Goal: Task Accomplishment & Management: Use online tool/utility

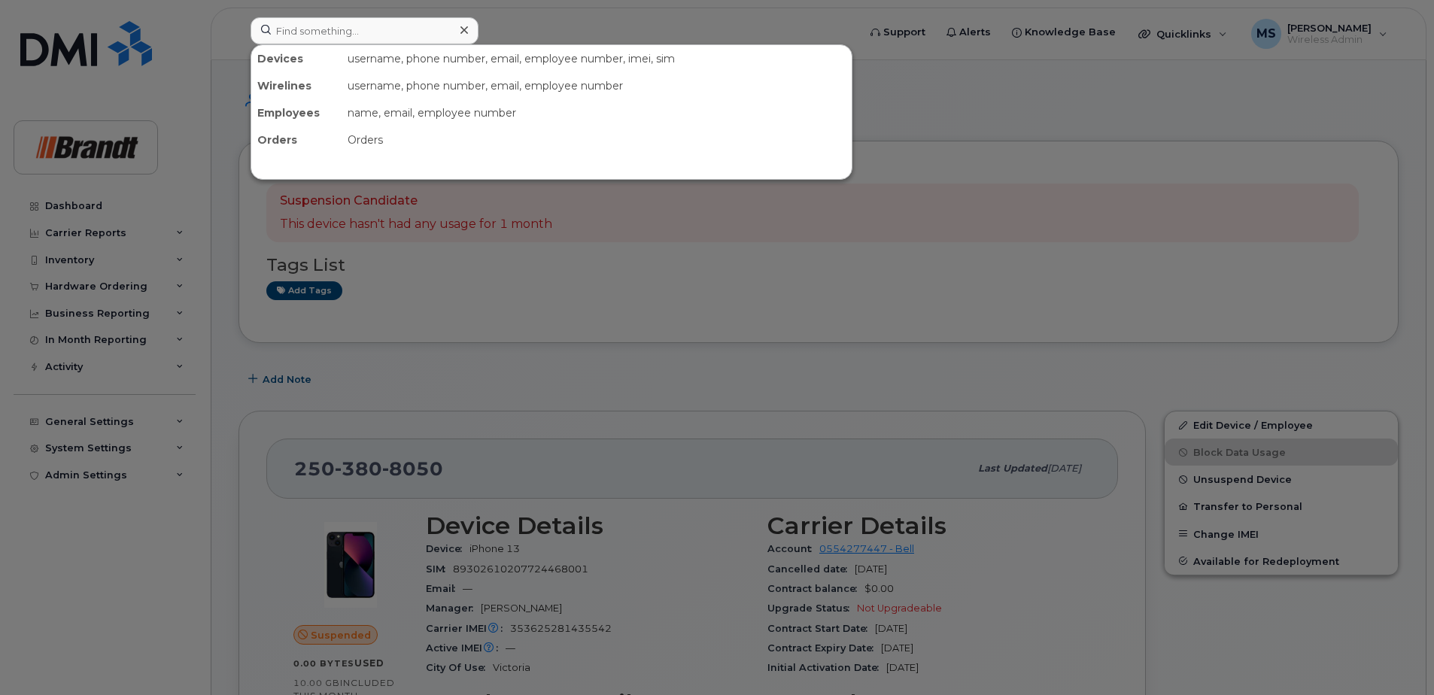
click at [323, 33] on input at bounding box center [365, 30] width 228 height 27
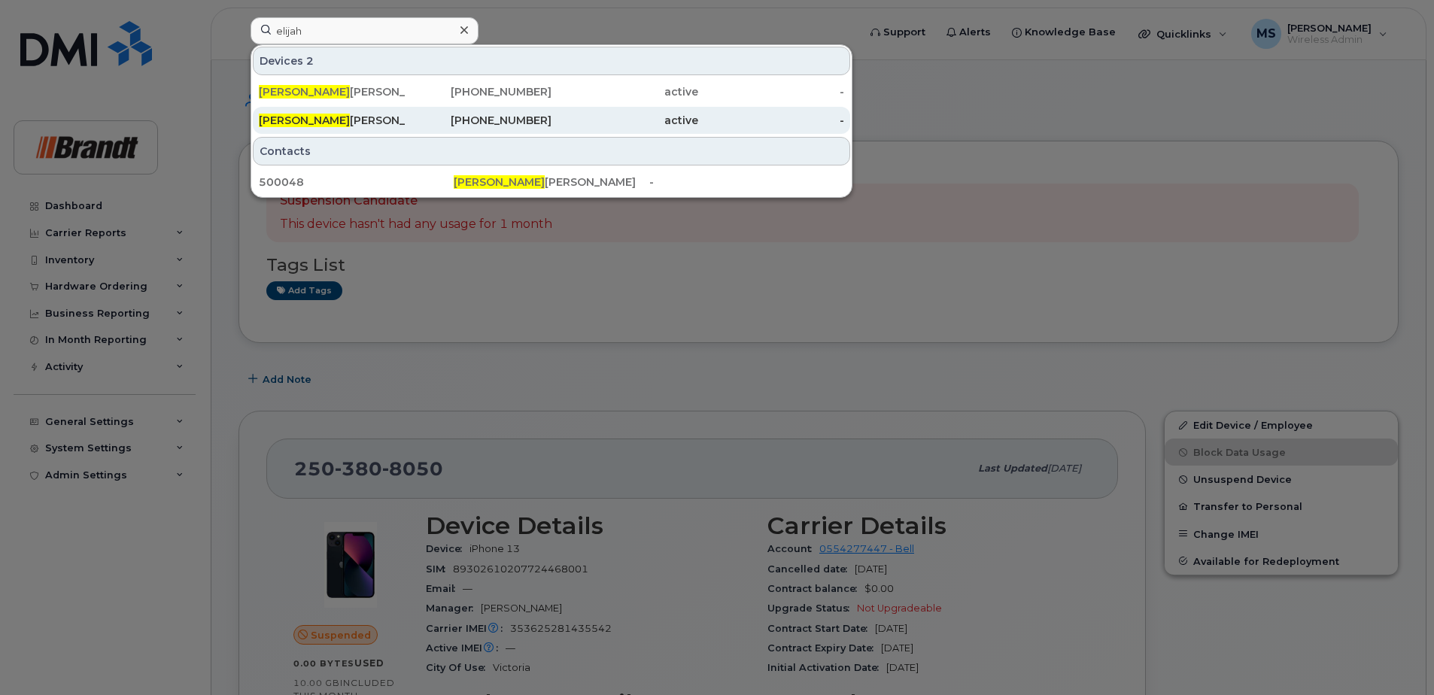
type input "elijah"
click at [327, 119] on div "Elijah Beattie" at bounding box center [332, 120] width 147 height 15
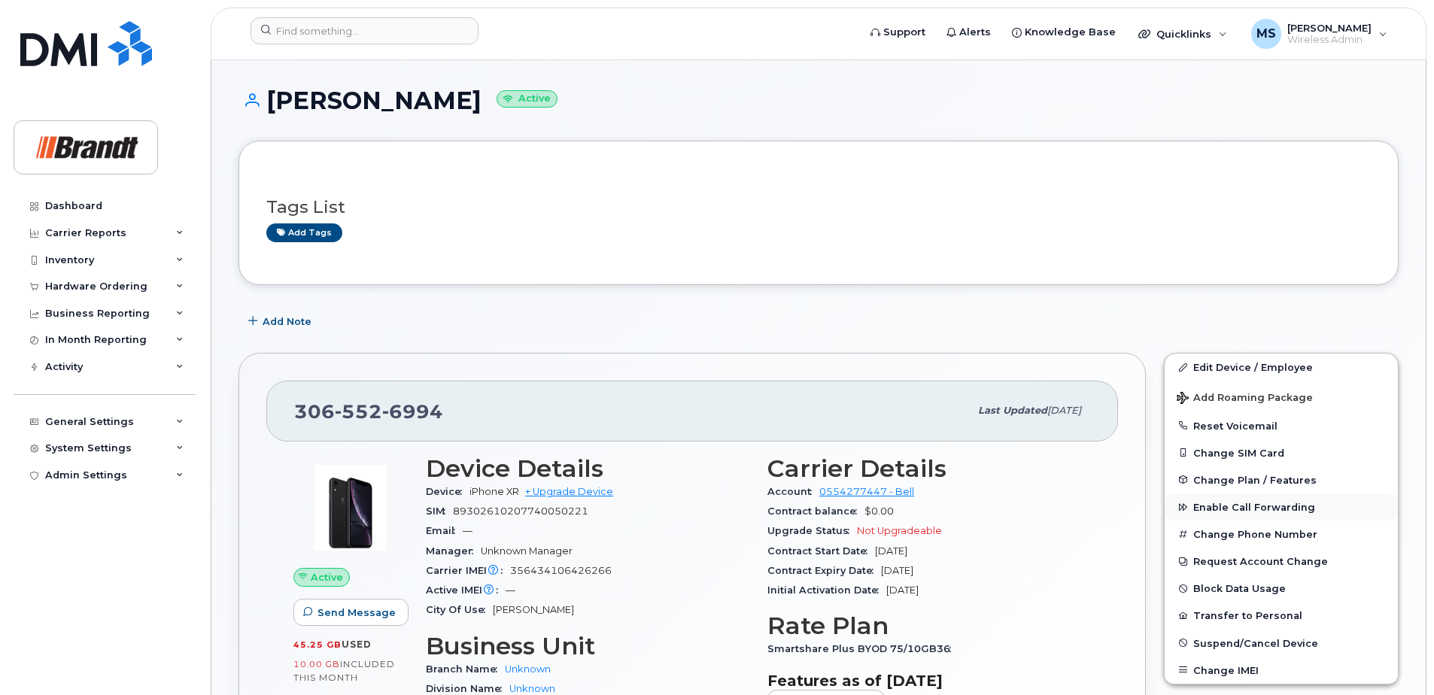
click at [1217, 507] on span "Enable Call Forwarding" at bounding box center [1255, 507] width 122 height 11
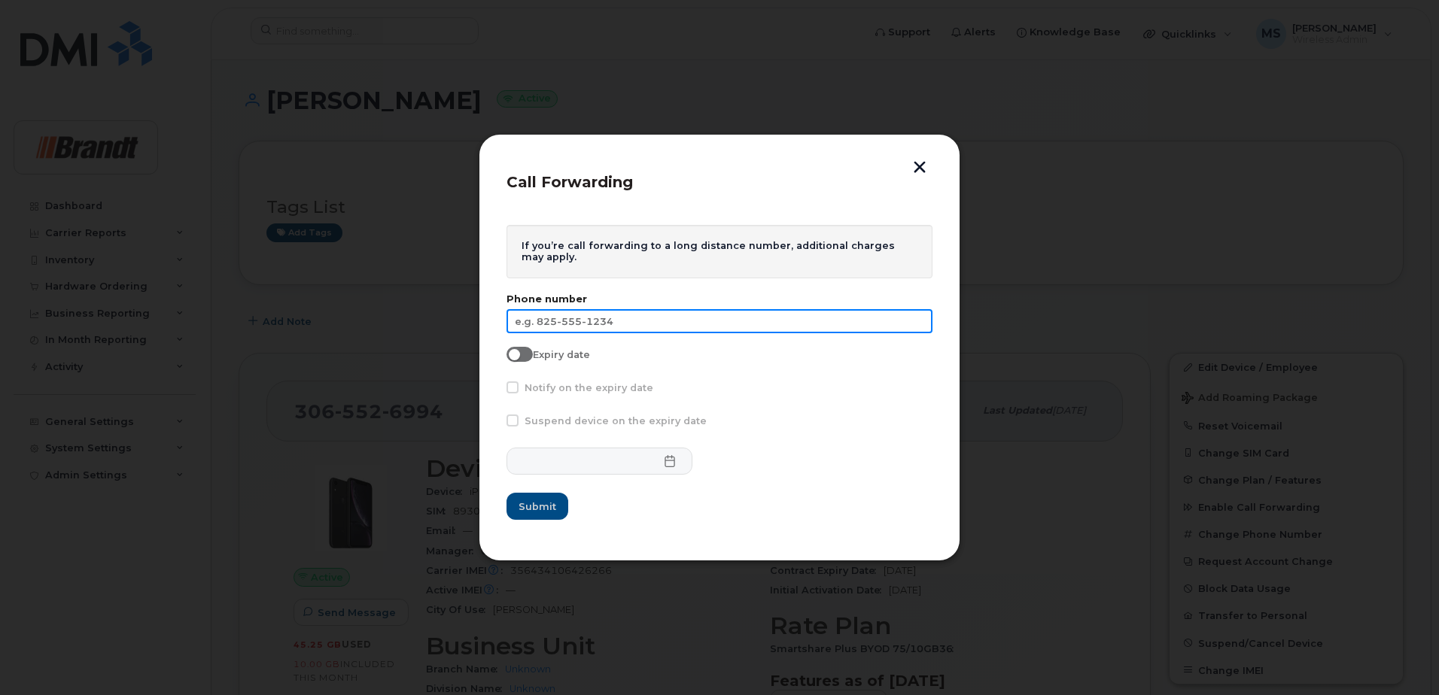
click at [660, 320] on input "text" at bounding box center [720, 321] width 426 height 24
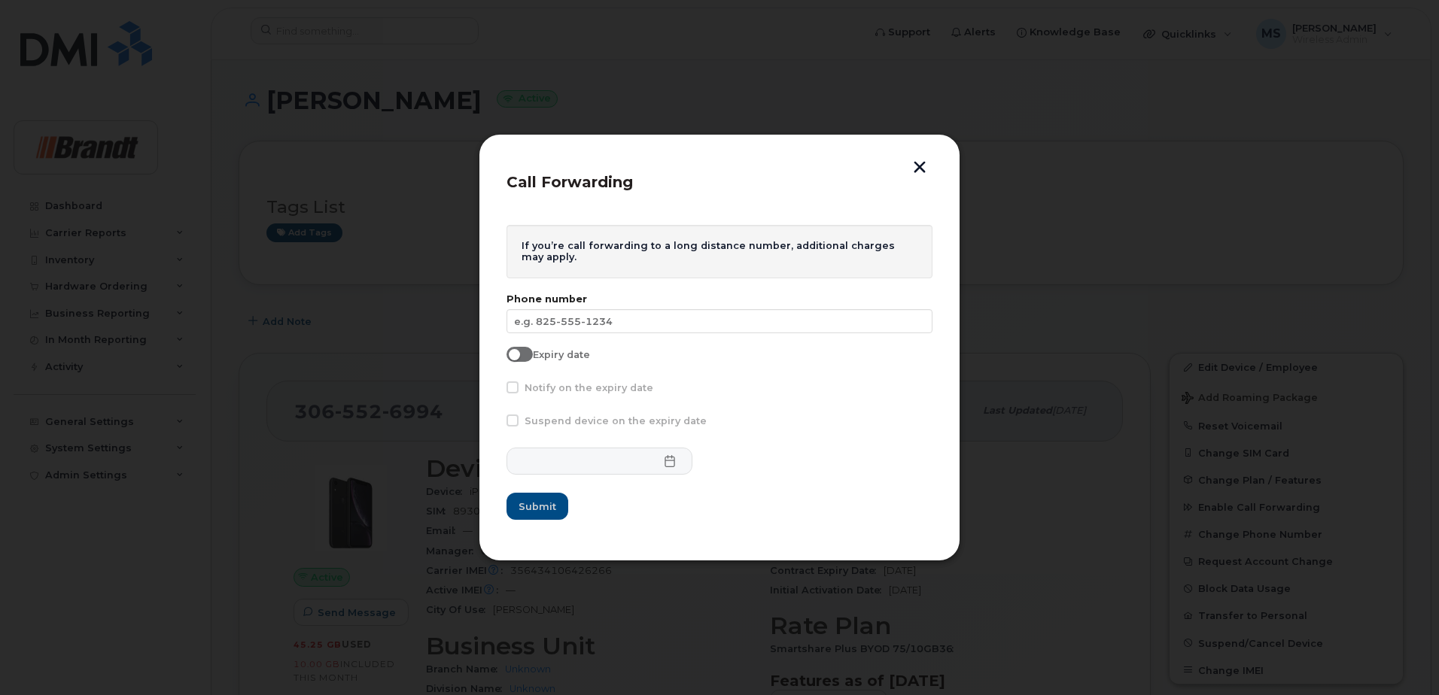
click at [839, 336] on form "If you’re call forwarding to a long distance number, additional charges may app…" at bounding box center [720, 373] width 426 height 296
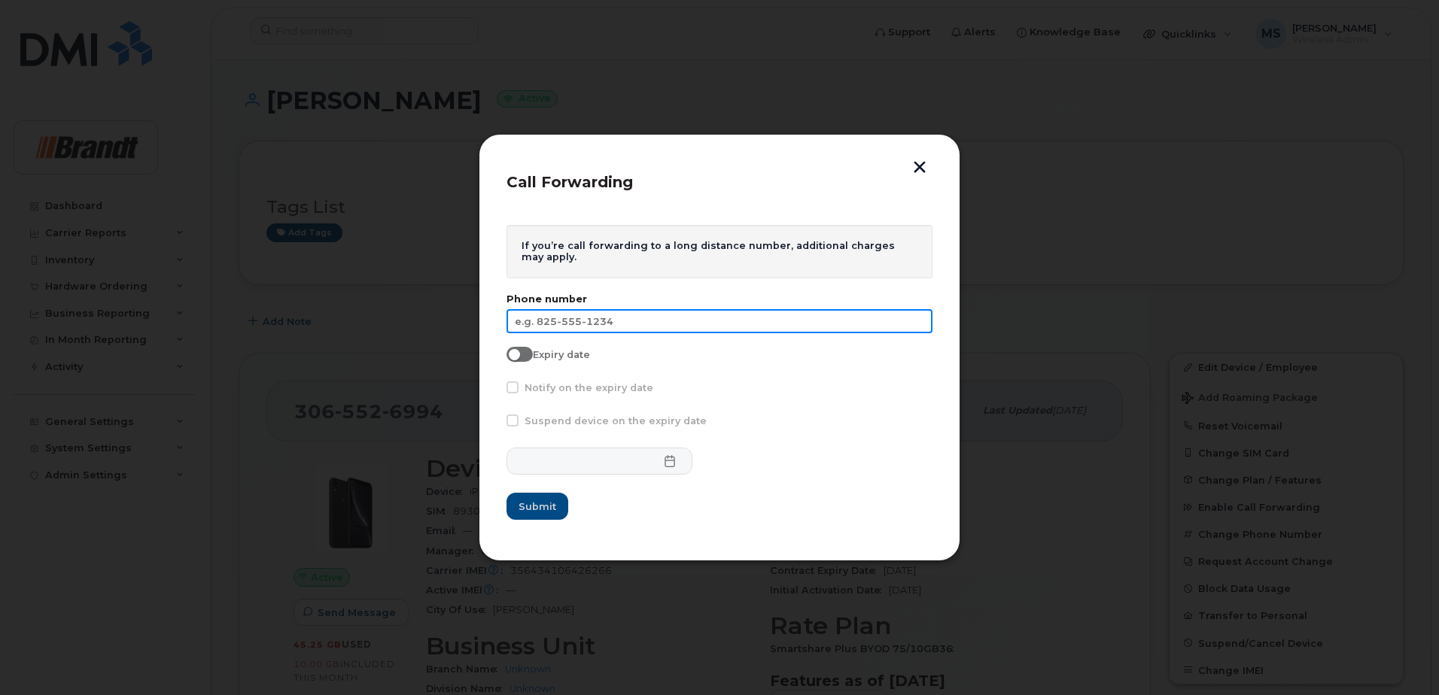
click at [860, 326] on input "text" at bounding box center [720, 321] width 426 height 24
type input "306-515-0511"
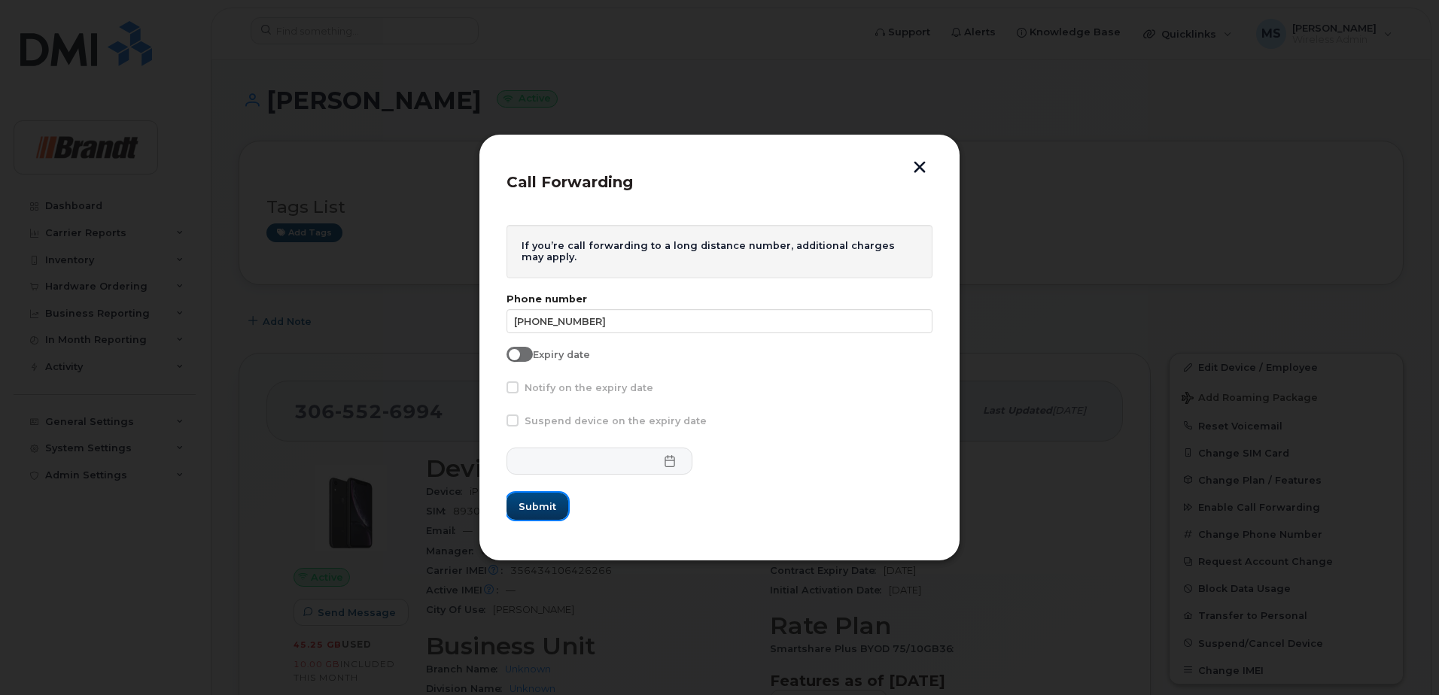
click at [522, 497] on button "Submit" at bounding box center [538, 506] width 62 height 27
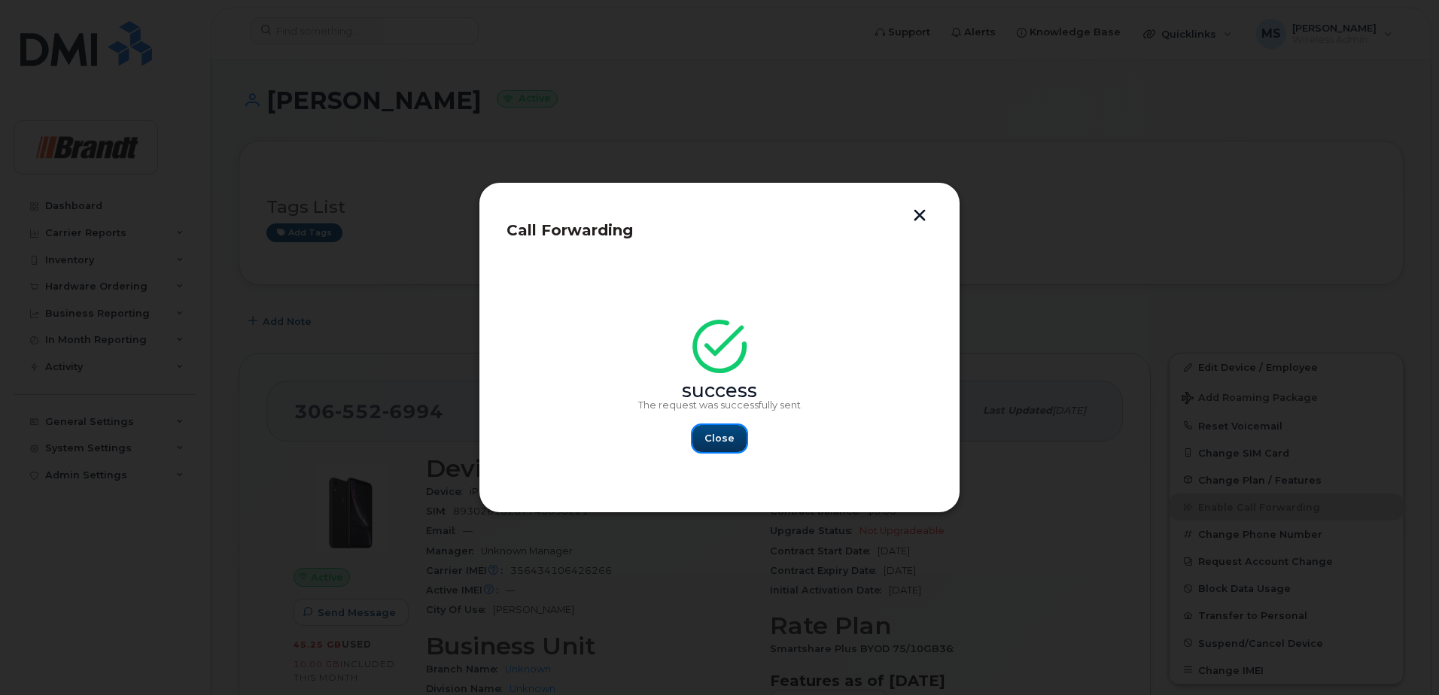
click at [735, 448] on button "Close" at bounding box center [719, 438] width 54 height 27
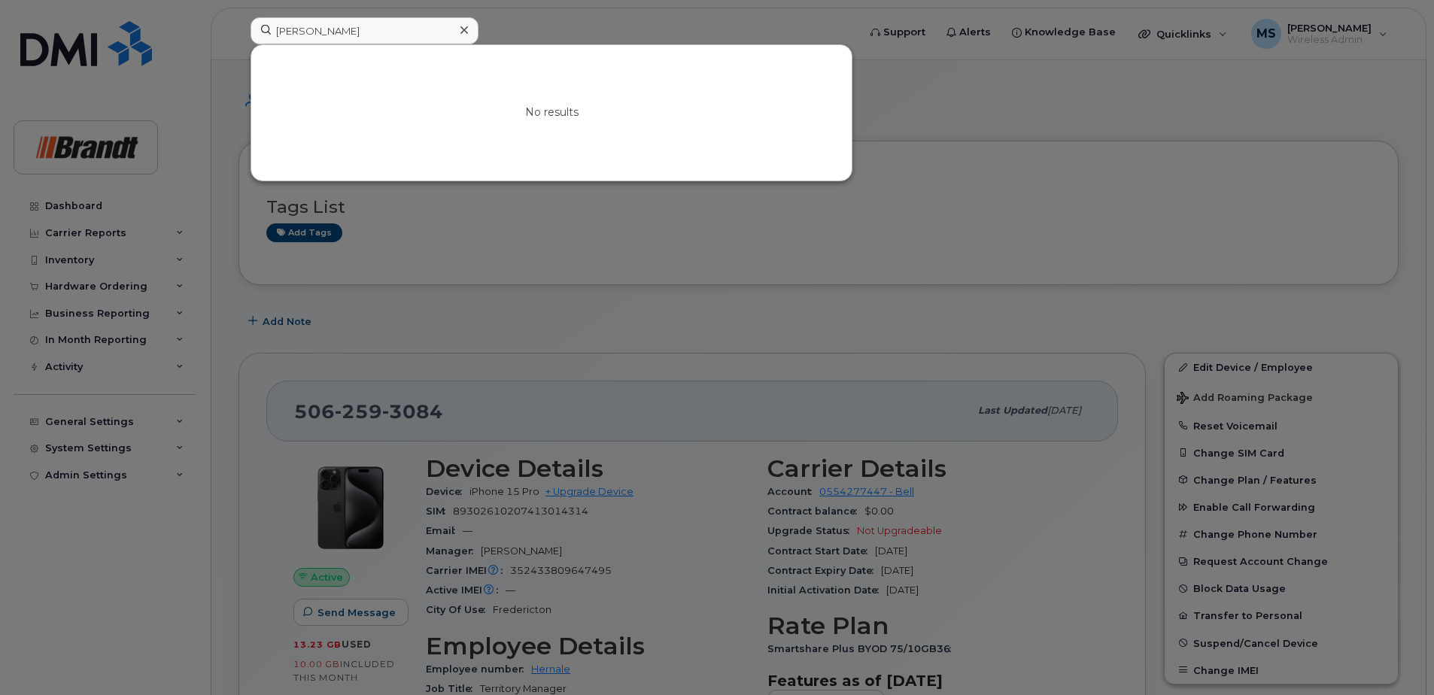
drag, startPoint x: 230, startPoint y: 458, endPoint x: 248, endPoint y: 546, distance: 89.0
click at [230, 458] on div at bounding box center [717, 347] width 1434 height 695
